Goal: Check status: Check status

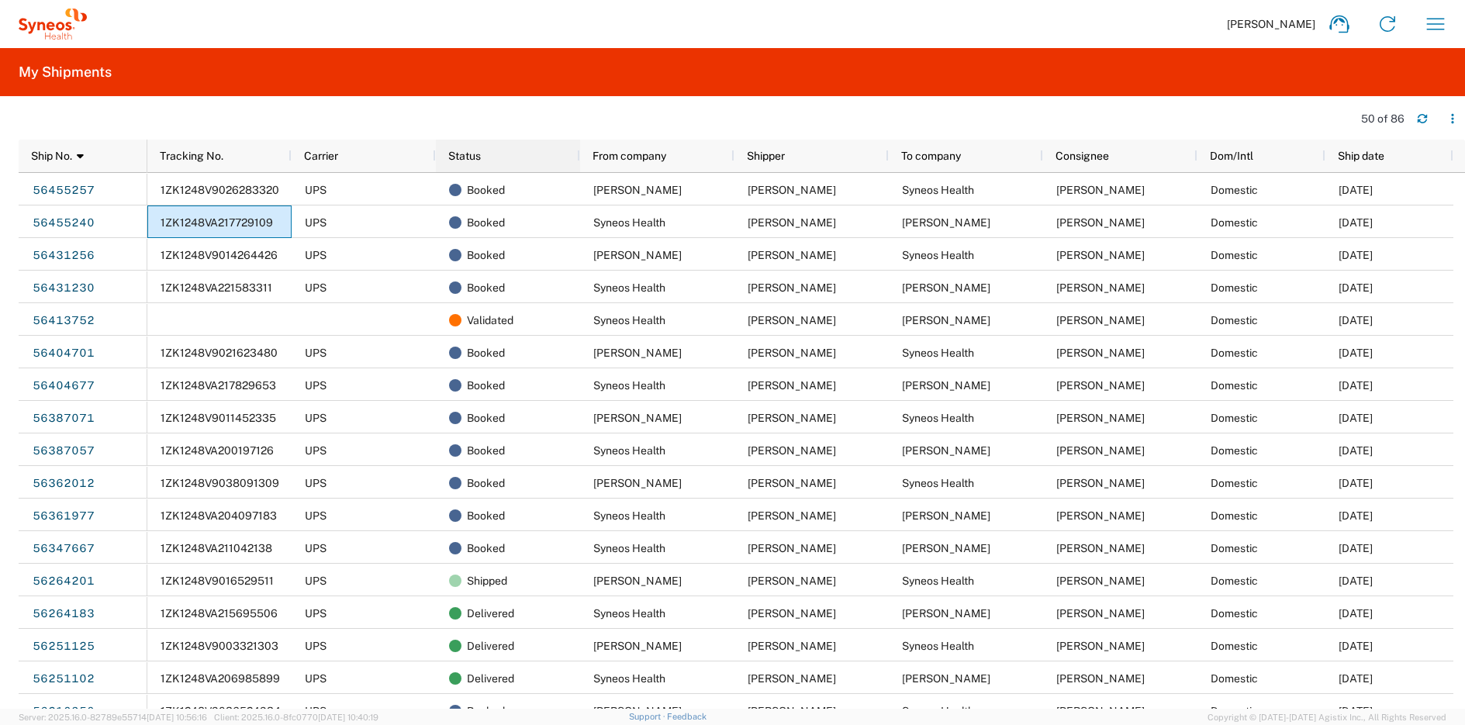
click at [516, 155] on div "Status" at bounding box center [511, 155] width 126 height 25
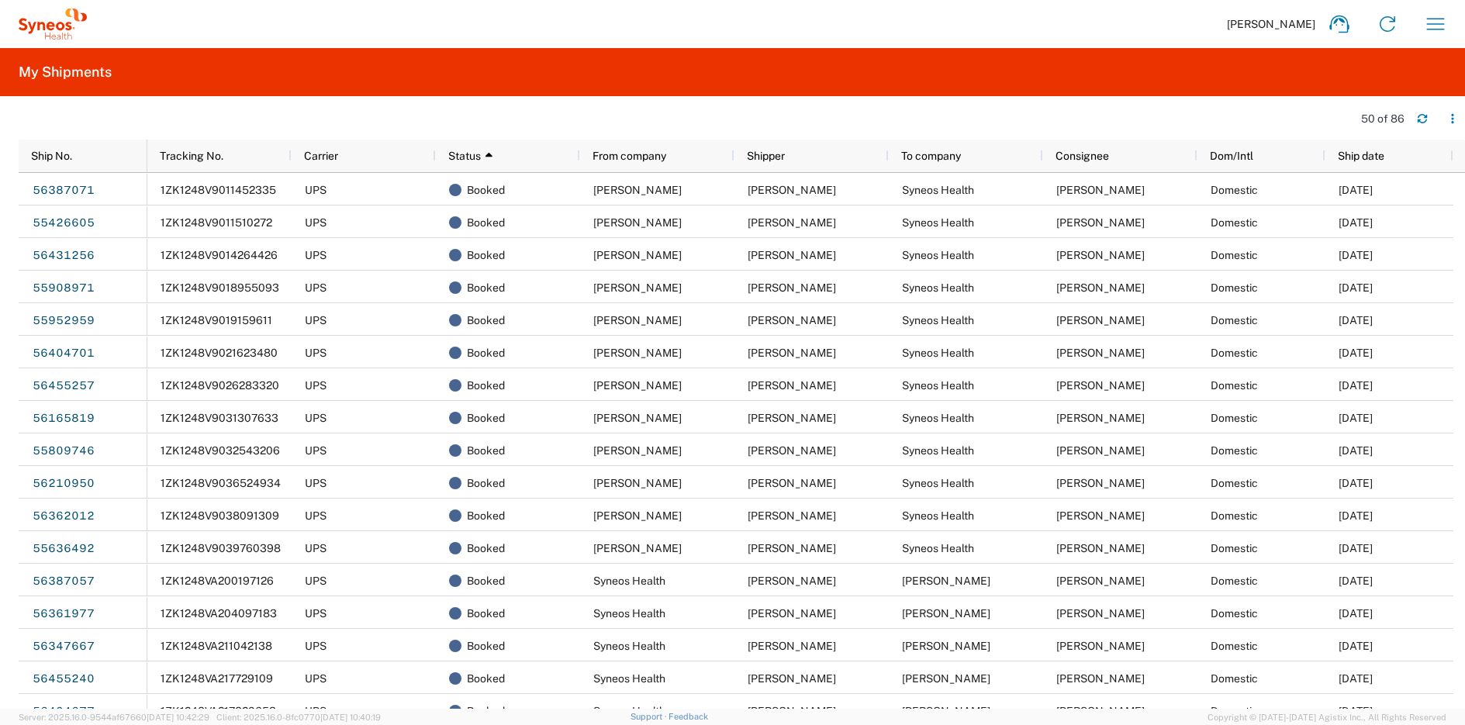
click at [501, 163] on div "Status 1" at bounding box center [511, 155] width 126 height 25
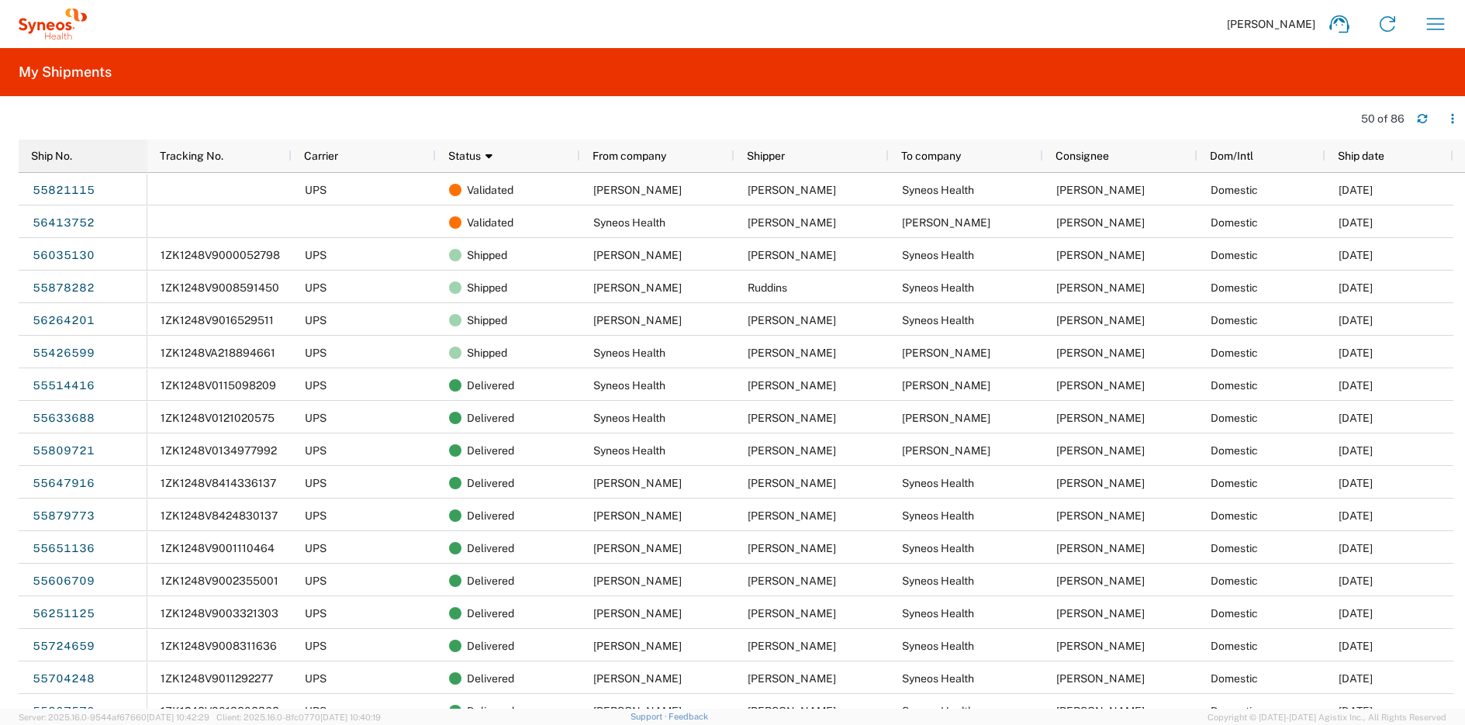
click at [112, 165] on div "Ship No." at bounding box center [86, 155] width 110 height 25
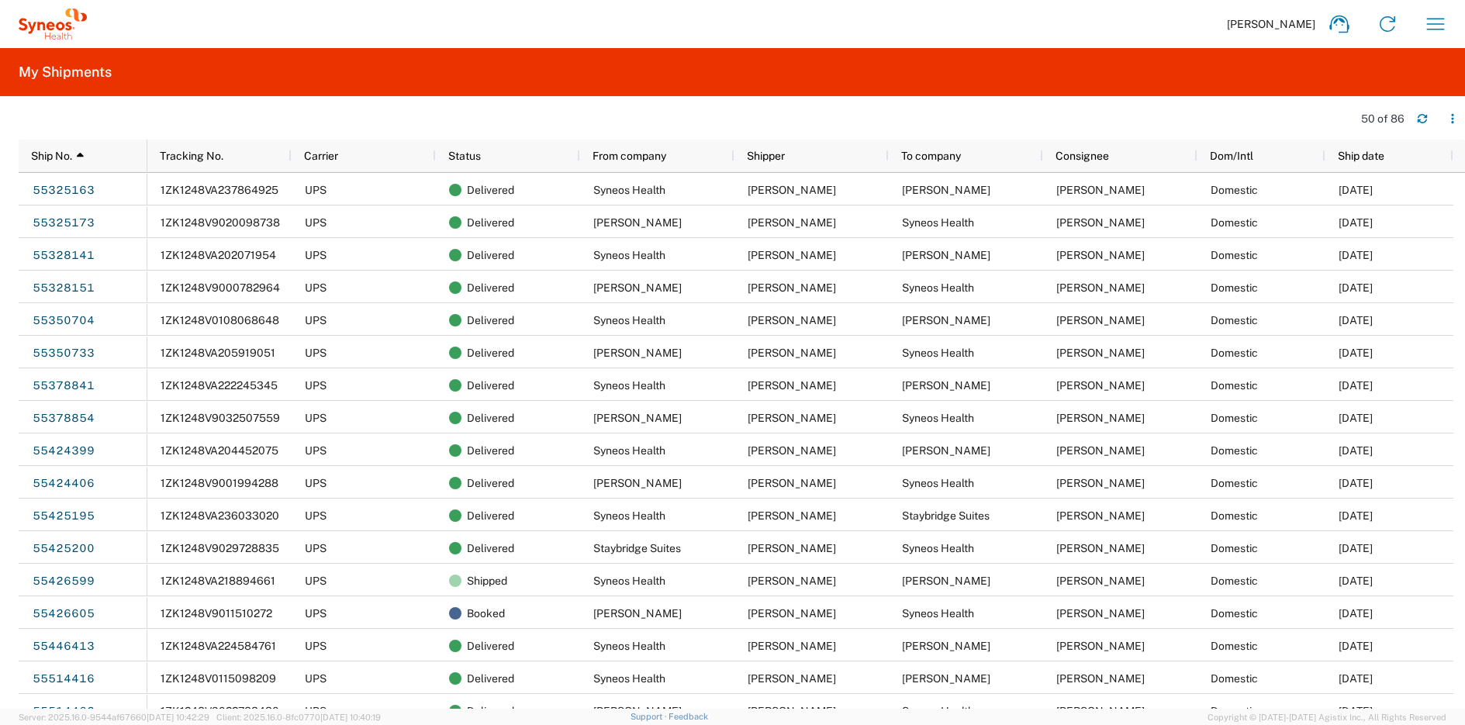
click at [119, 160] on div "Ship No. 1" at bounding box center [86, 155] width 110 height 25
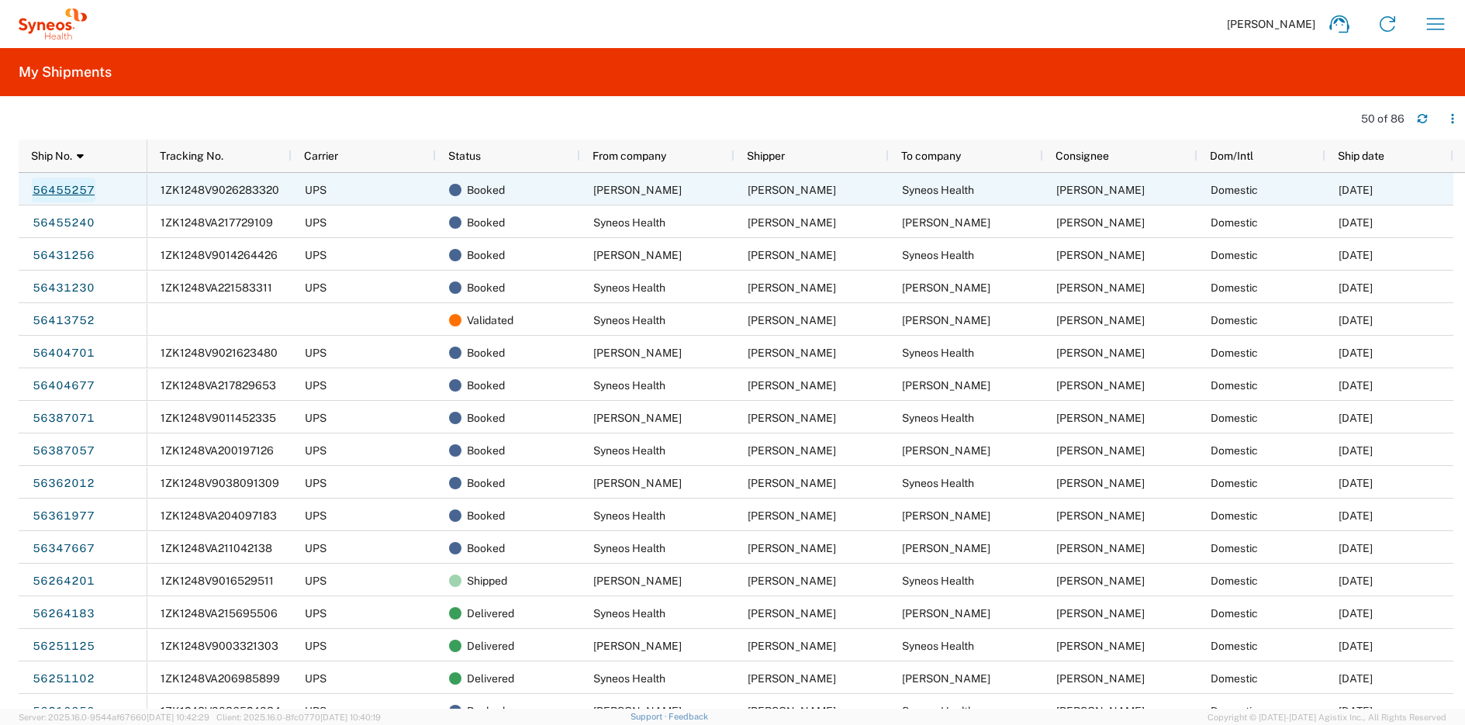
click at [84, 190] on link "56455257" at bounding box center [64, 190] width 64 height 25
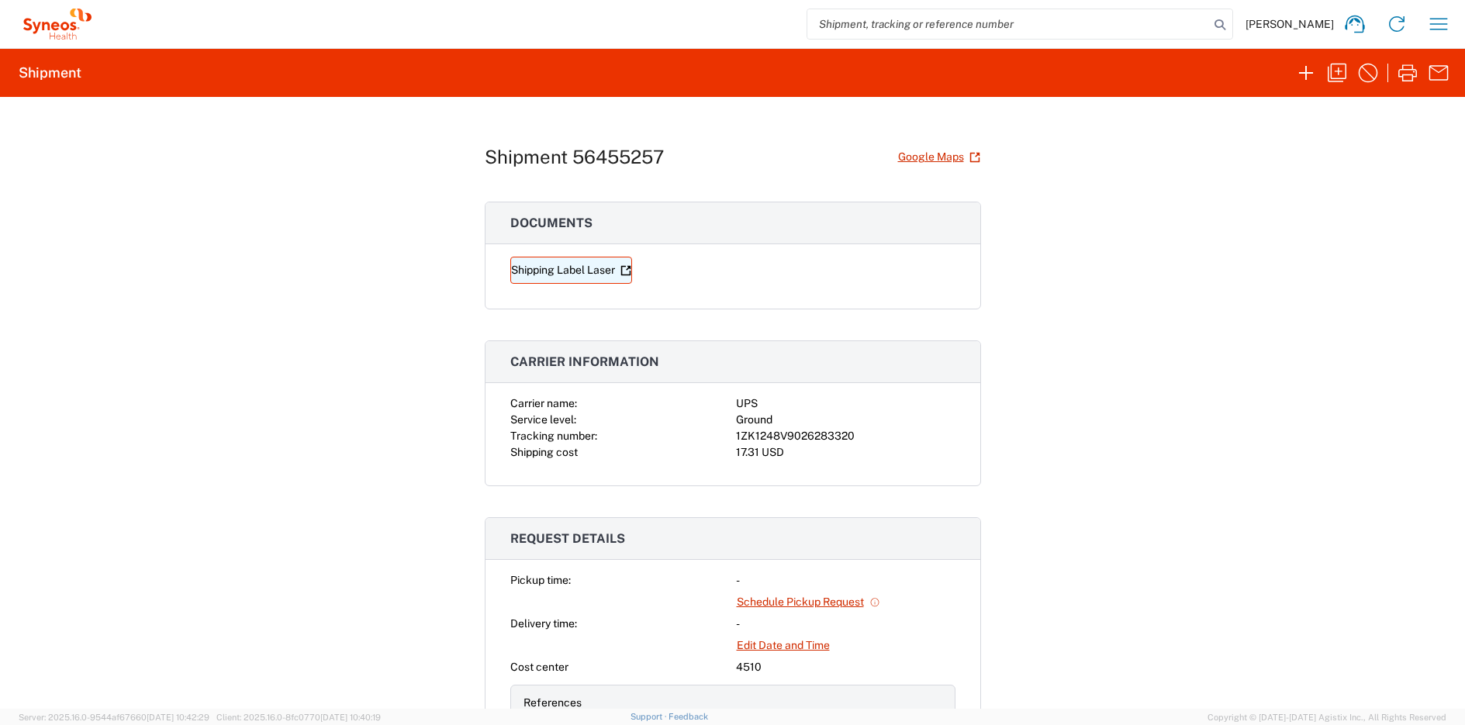
click at [580, 273] on link "Shipping Label Laser" at bounding box center [571, 270] width 122 height 27
click at [1441, 26] on icon "button" at bounding box center [1438, 24] width 25 height 25
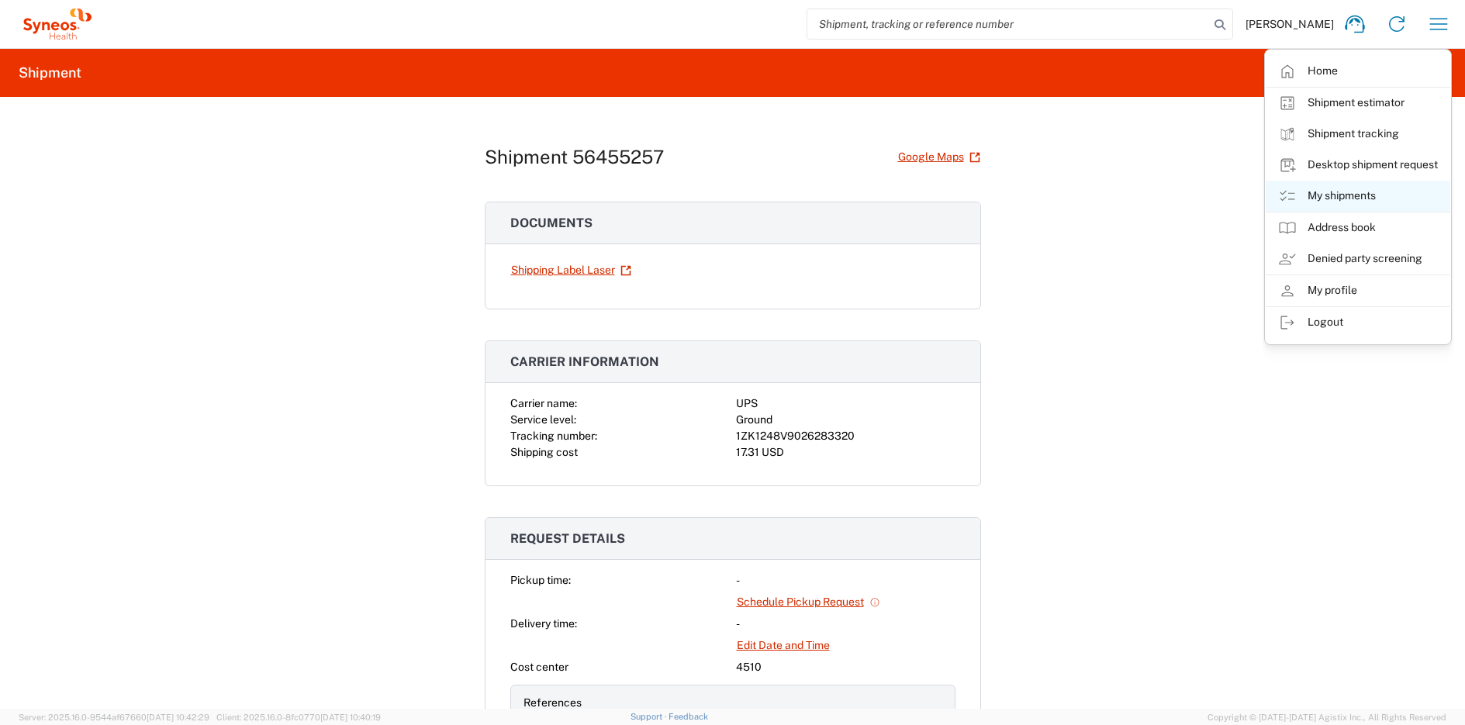
click at [1343, 201] on link "My shipments" at bounding box center [1357, 196] width 185 height 31
